Goal: Task Accomplishment & Management: Use online tool/utility

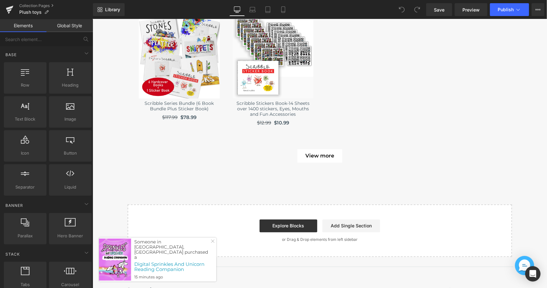
scroll to position [1123, 0]
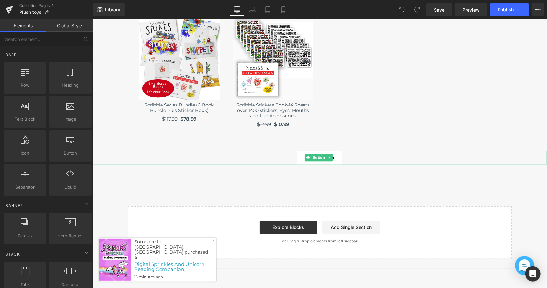
click at [324, 160] on link "View more" at bounding box center [319, 156] width 45 height 13
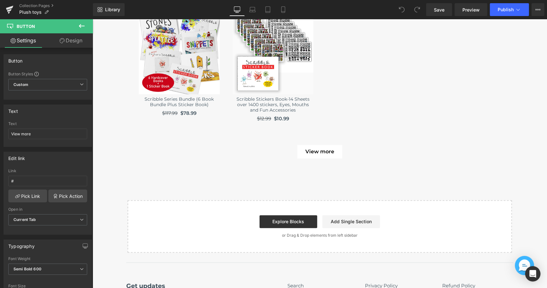
scroll to position [1110, 0]
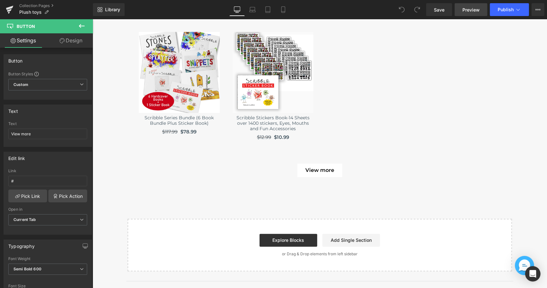
click at [466, 13] on link "Preview" at bounding box center [471, 9] width 33 height 13
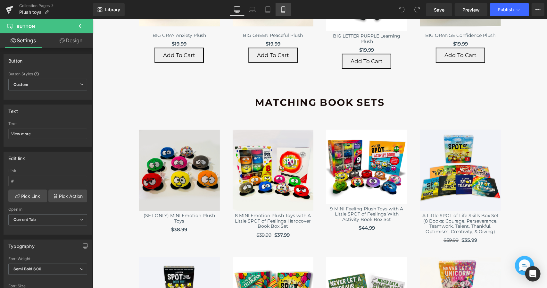
click at [280, 12] on icon at bounding box center [283, 9] width 6 height 6
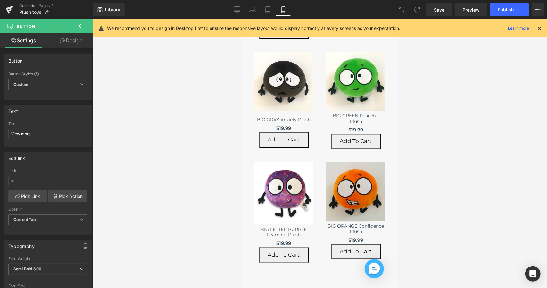
type input "100"
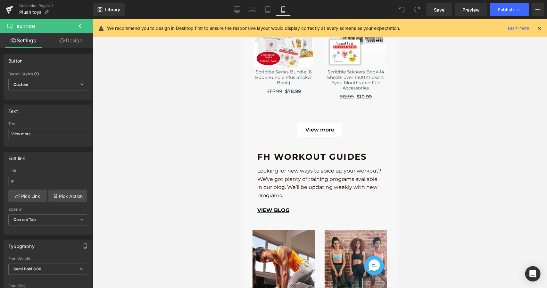
click at [342, 166] on p "Looking for new ways to spice up your workout? We've got plenty of training pro…" at bounding box center [319, 182] width 125 height 33
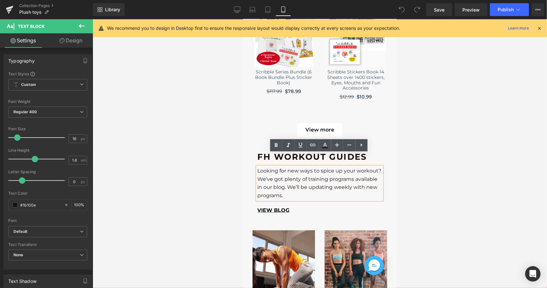
click at [420, 138] on div at bounding box center [320, 153] width 454 height 268
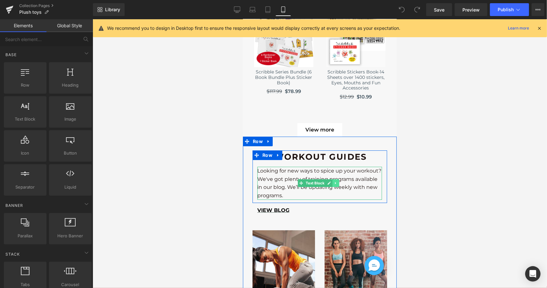
click at [338, 179] on link at bounding box center [335, 183] width 7 height 8
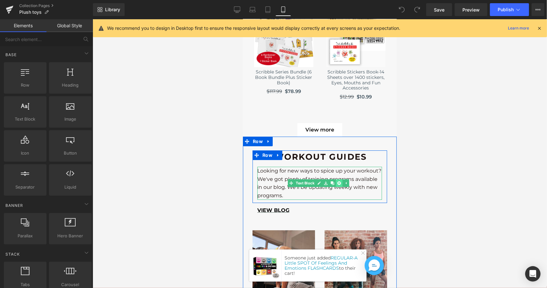
click at [341, 181] on icon at bounding box center [339, 183] width 4 height 4
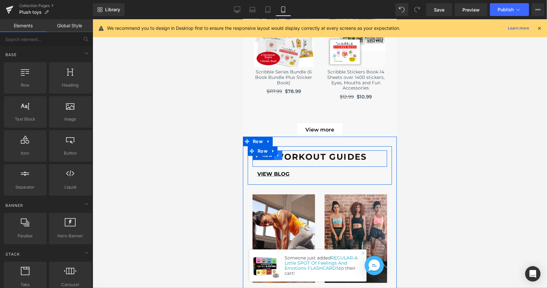
click at [279, 152] on icon at bounding box center [278, 154] width 4 height 5
click at [296, 153] on icon at bounding box center [294, 155] width 4 height 4
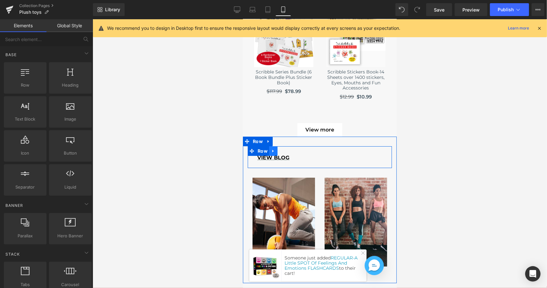
click at [274, 148] on icon at bounding box center [273, 150] width 4 height 5
click at [290, 148] on icon at bounding box center [289, 150] width 4 height 4
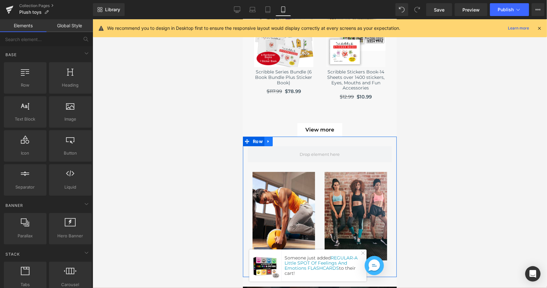
click at [267, 139] on icon at bounding box center [267, 140] width 1 height 3
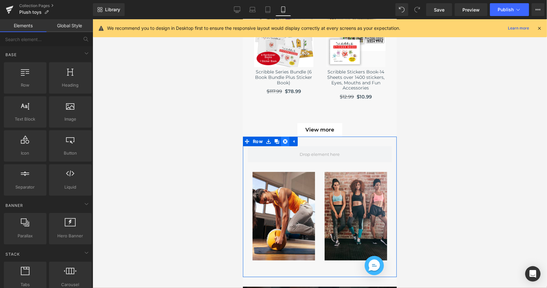
click at [284, 139] on icon at bounding box center [285, 141] width 4 height 4
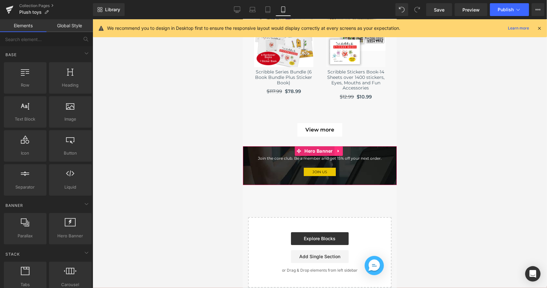
click at [340, 148] on icon at bounding box center [338, 150] width 4 height 5
click at [339, 146] on link at bounding box center [342, 151] width 8 height 10
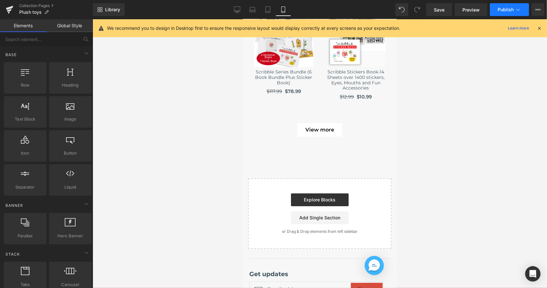
click at [507, 9] on span "Publish" at bounding box center [506, 9] width 16 height 5
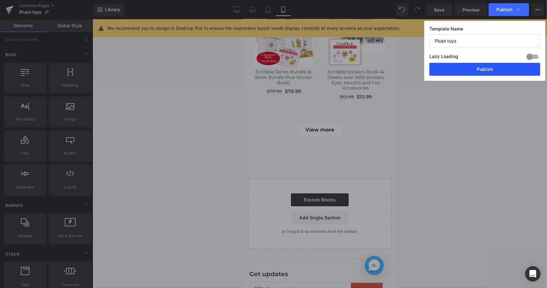
click at [491, 64] on button "Publish" at bounding box center [484, 69] width 111 height 13
